Goal: Task Accomplishment & Management: Complete application form

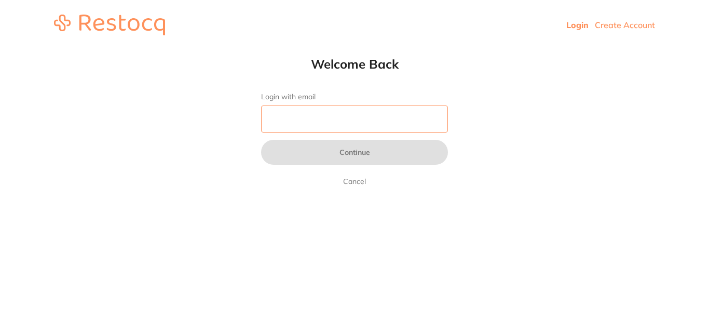
click at [388, 114] on input "Login with email" at bounding box center [354, 118] width 187 height 27
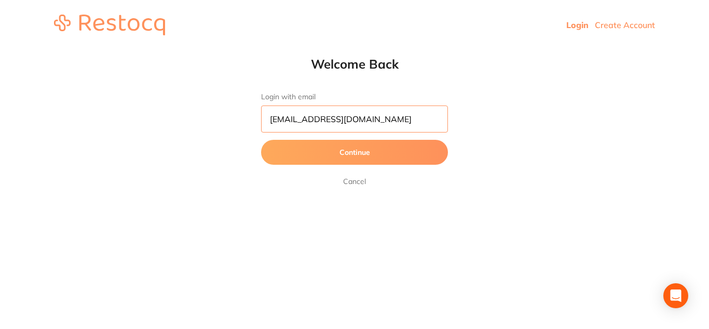
type input "[EMAIL_ADDRESS][DOMAIN_NAME]"
click at [373, 148] on button "Continue" at bounding box center [354, 152] width 187 height 25
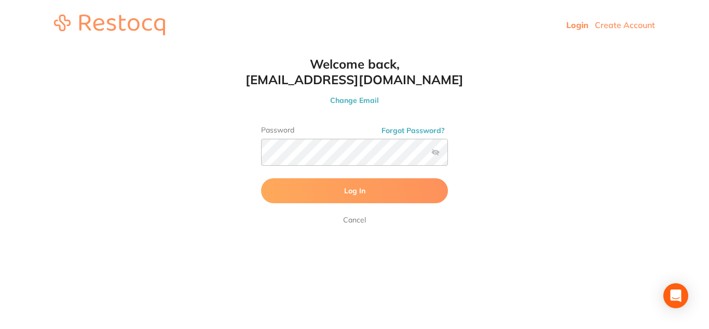
click at [622, 24] on link "Create Account" at bounding box center [625, 25] width 60 height 10
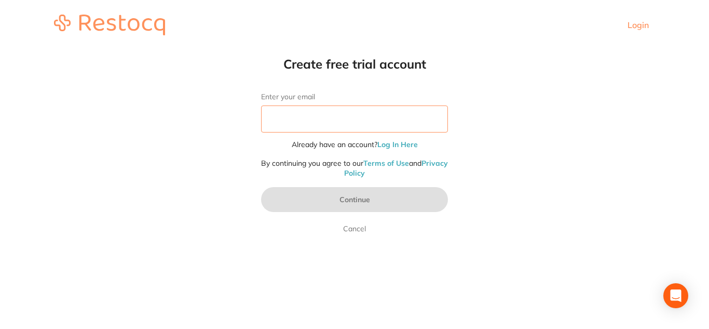
click at [308, 129] on input "Enter your email" at bounding box center [354, 118] width 187 height 27
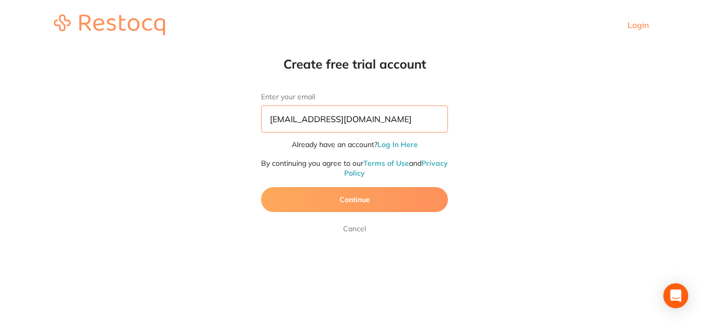
type input "[EMAIL_ADDRESS][DOMAIN_NAME]"
click at [308, 195] on button "Continue" at bounding box center [354, 199] width 187 height 25
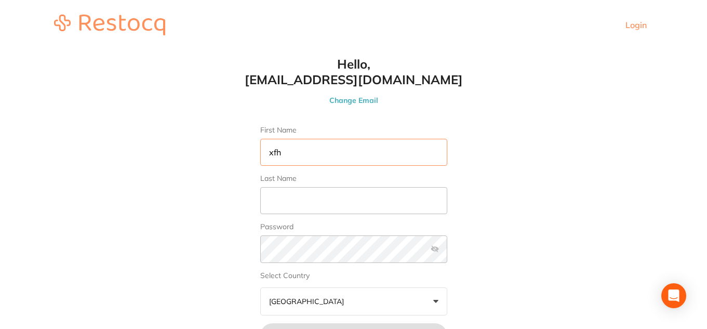
type input "xfh"
click at [331, 197] on input "Last Name" at bounding box center [353, 200] width 187 height 27
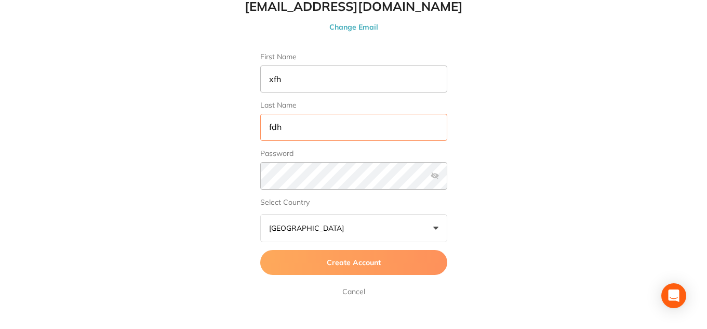
scroll to position [76, 0]
type input "fdh"
click at [401, 258] on button "Create Account" at bounding box center [353, 262] width 187 height 25
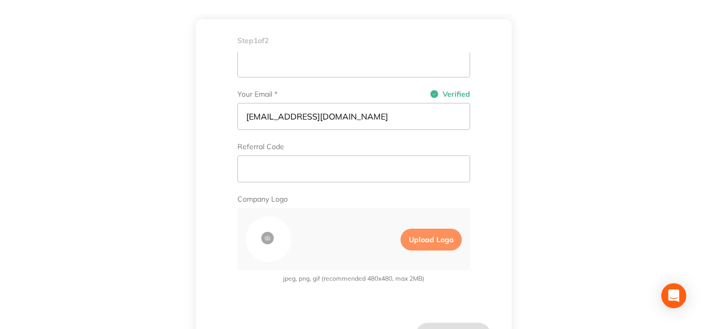
scroll to position [72, 0]
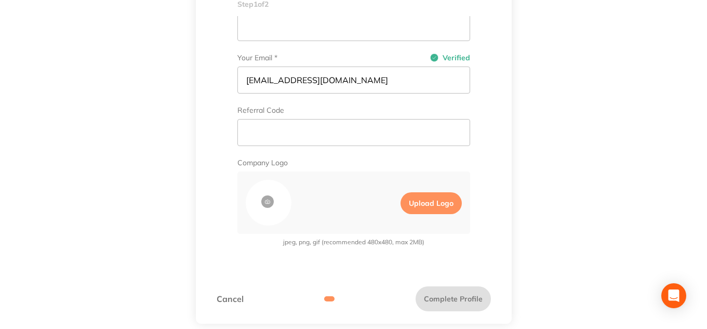
click at [233, 299] on link "Cancel" at bounding box center [230, 298] width 27 height 9
